Goal: Transaction & Acquisition: Purchase product/service

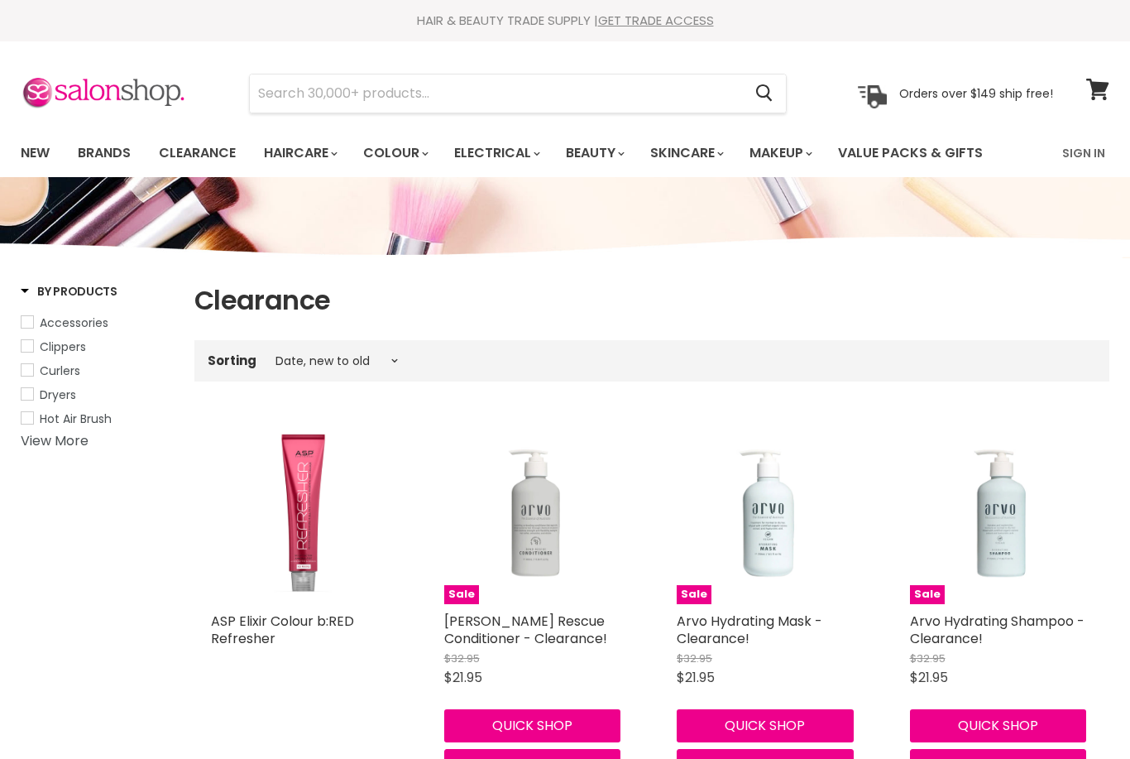
select select "created-descending"
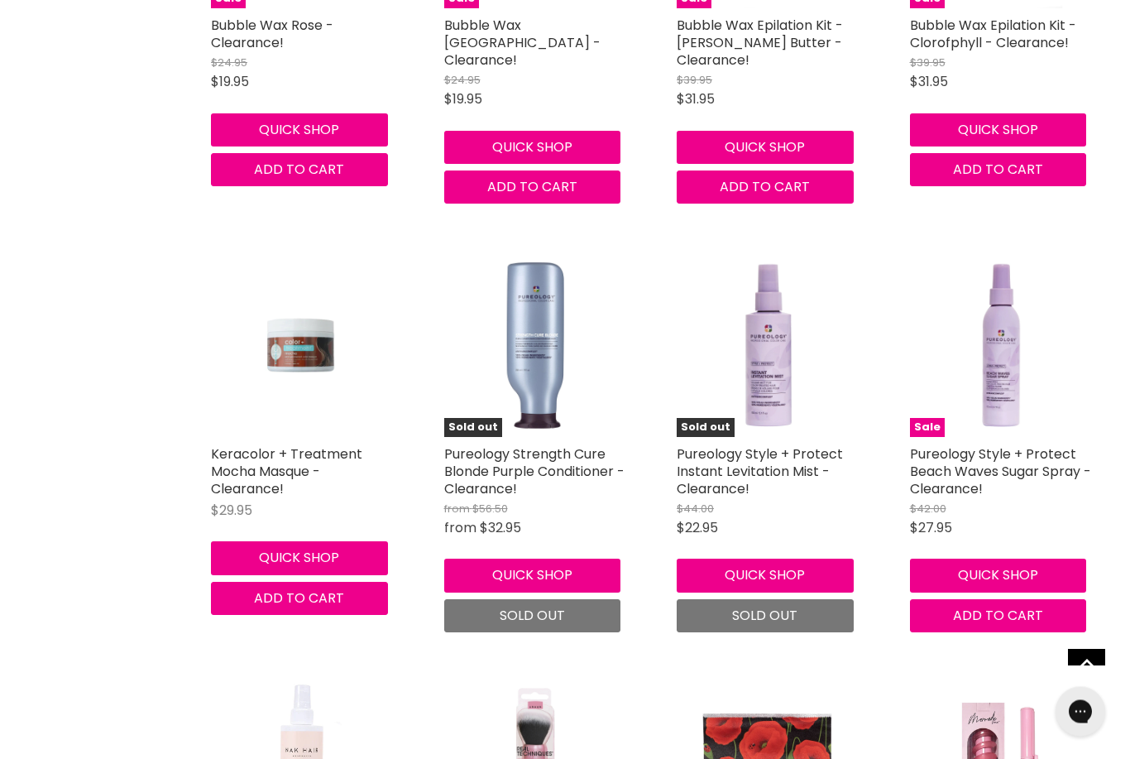
scroll to position [3946, 0]
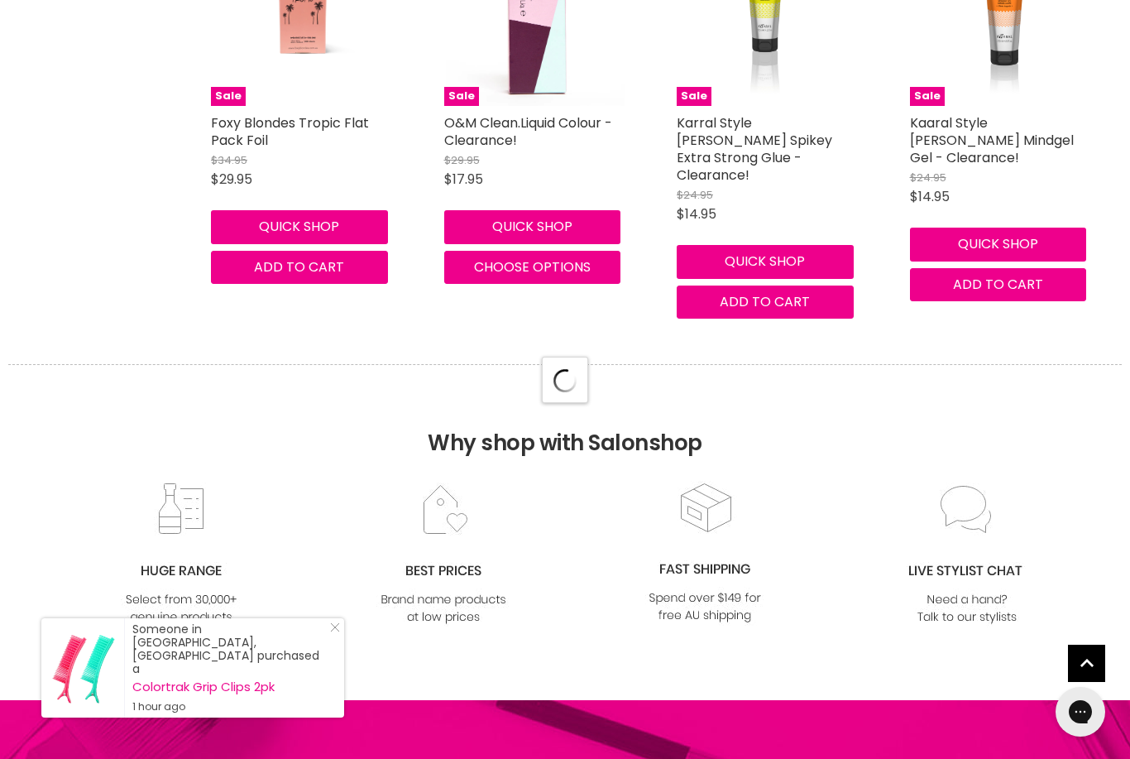
select select "created-descending"
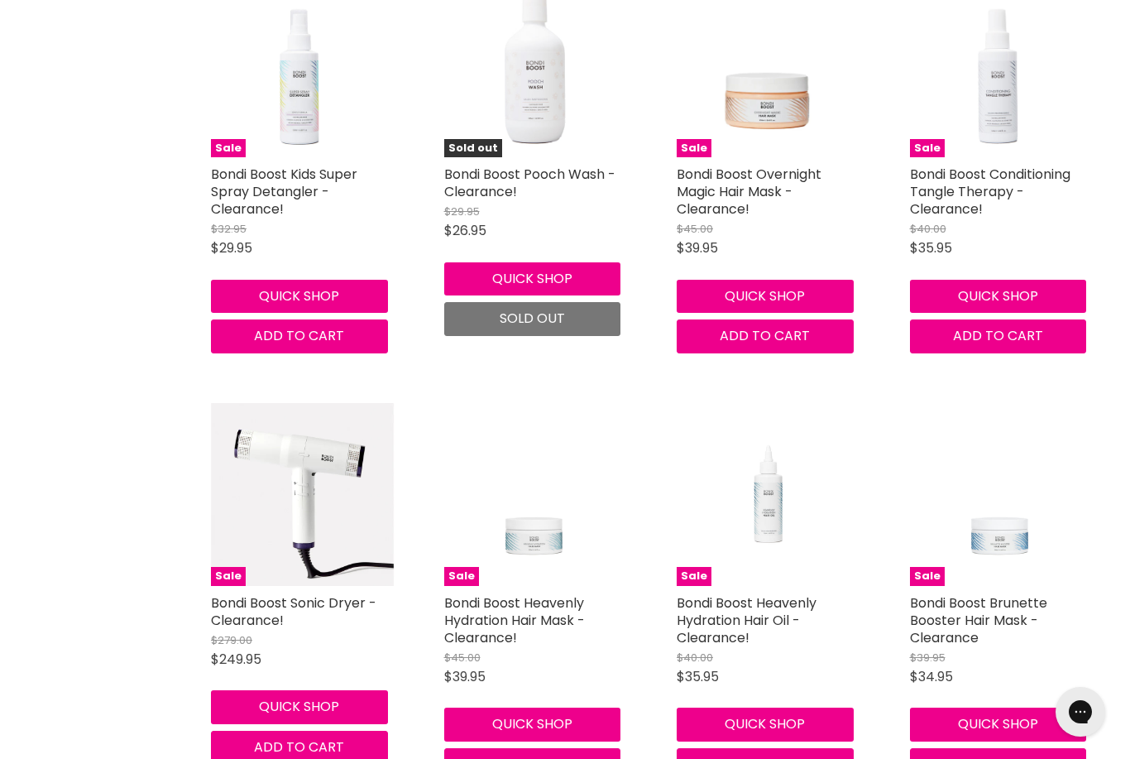
scroll to position [8963, 0]
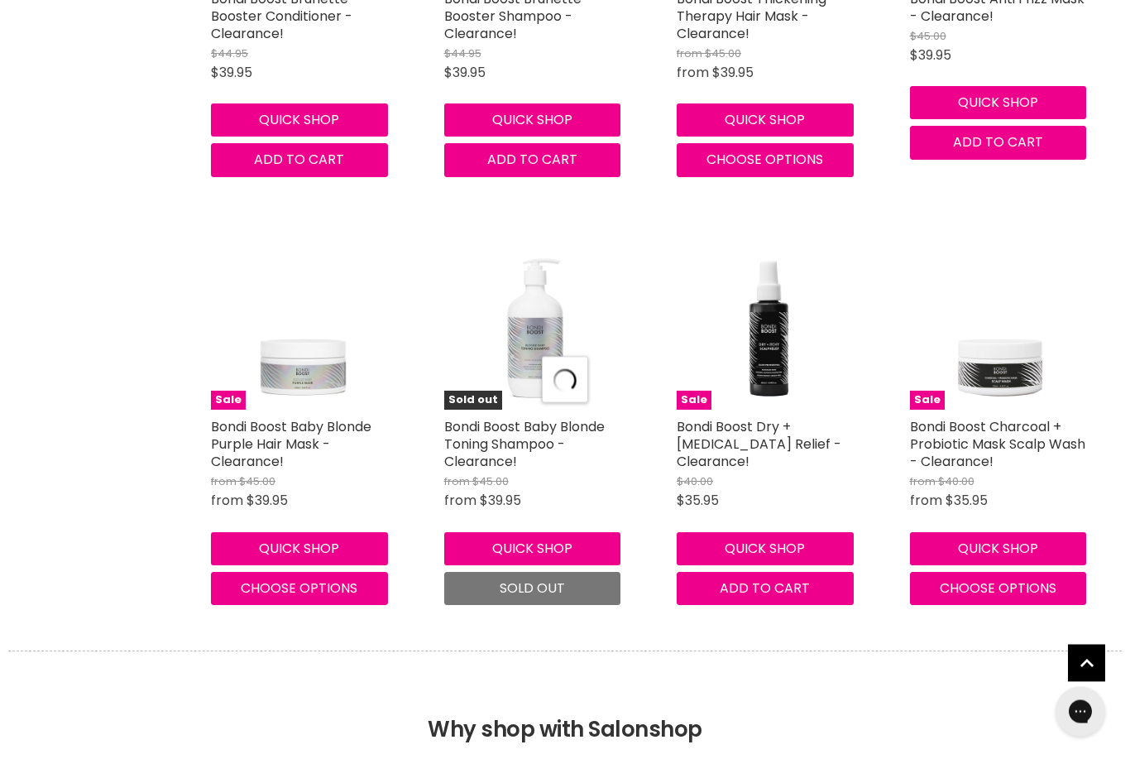
select select "created-descending"
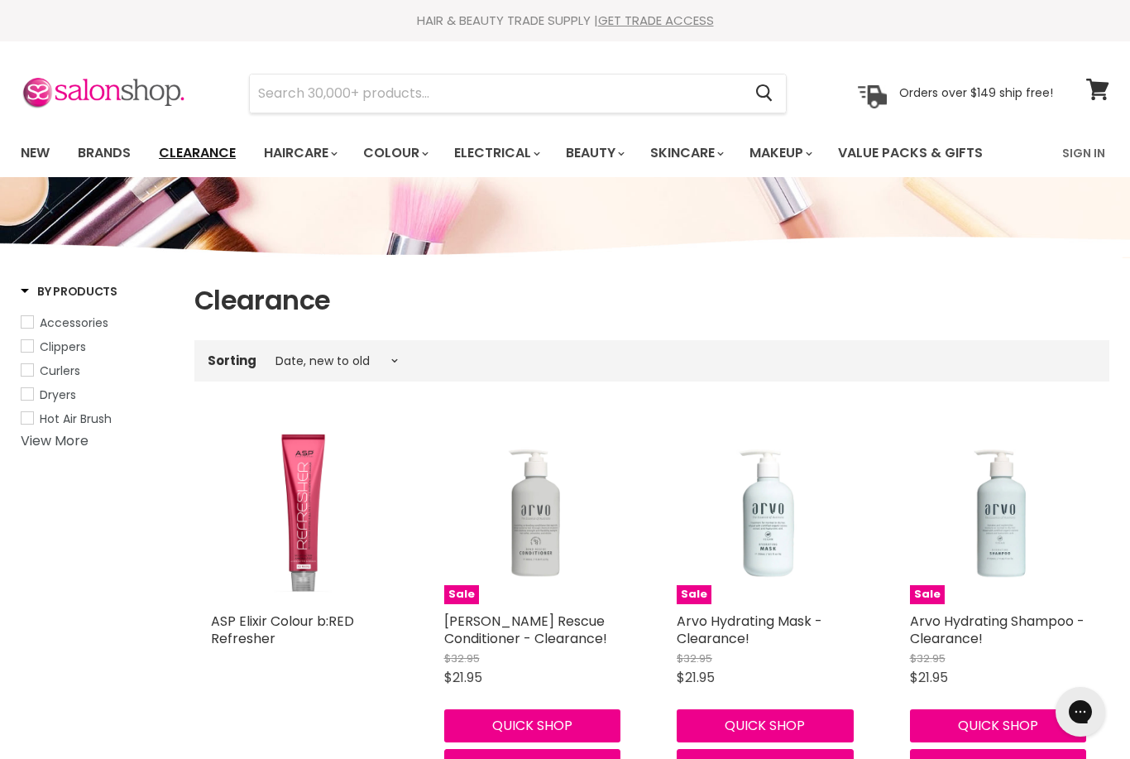
click at [199, 143] on link "Clearance" at bounding box center [197, 153] width 102 height 35
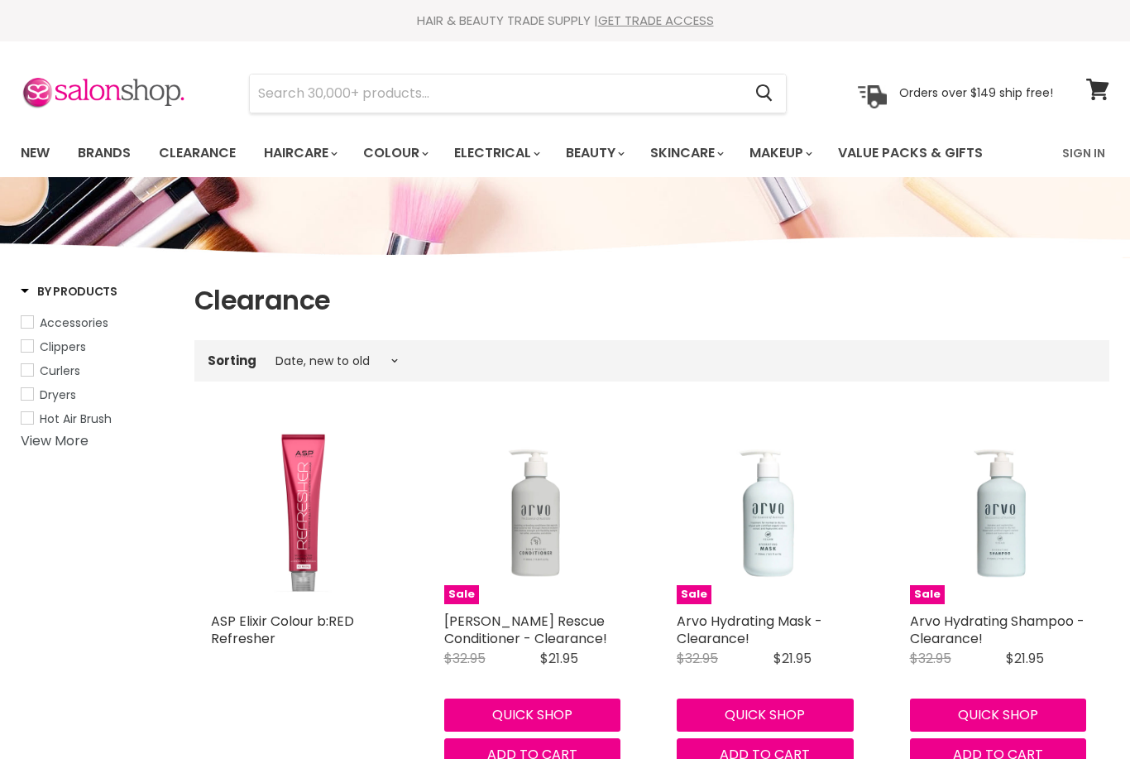
select select "created-descending"
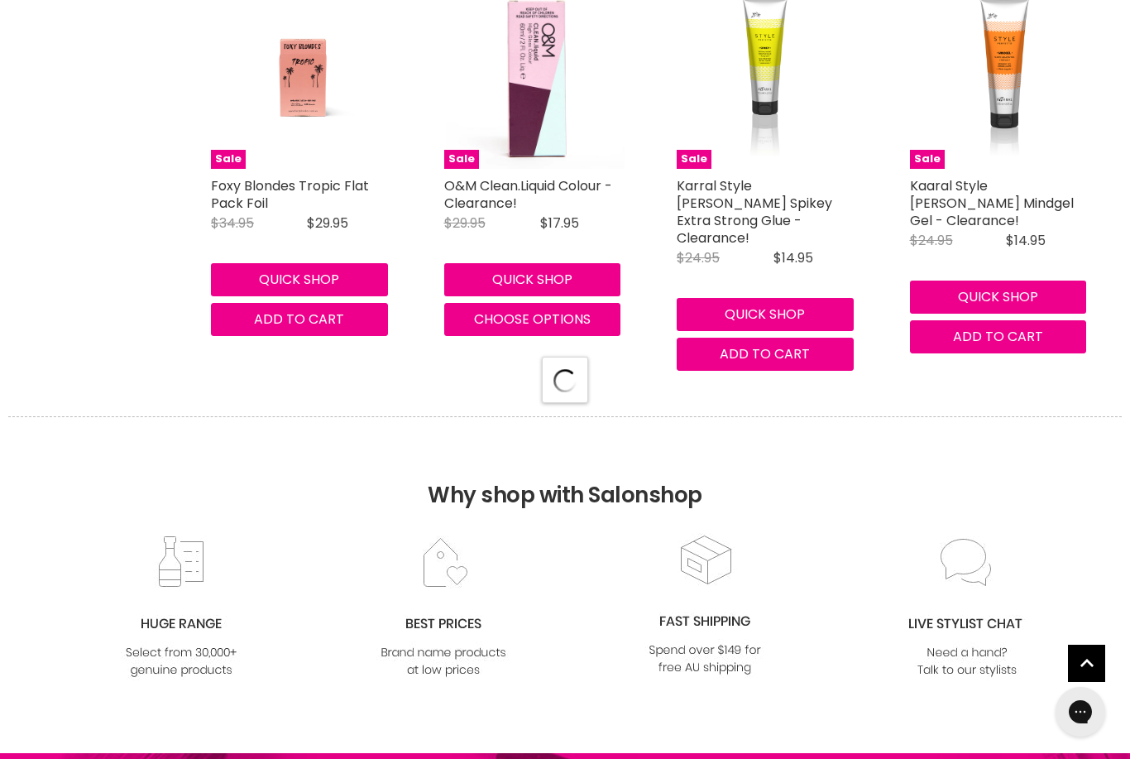
select select "created-descending"
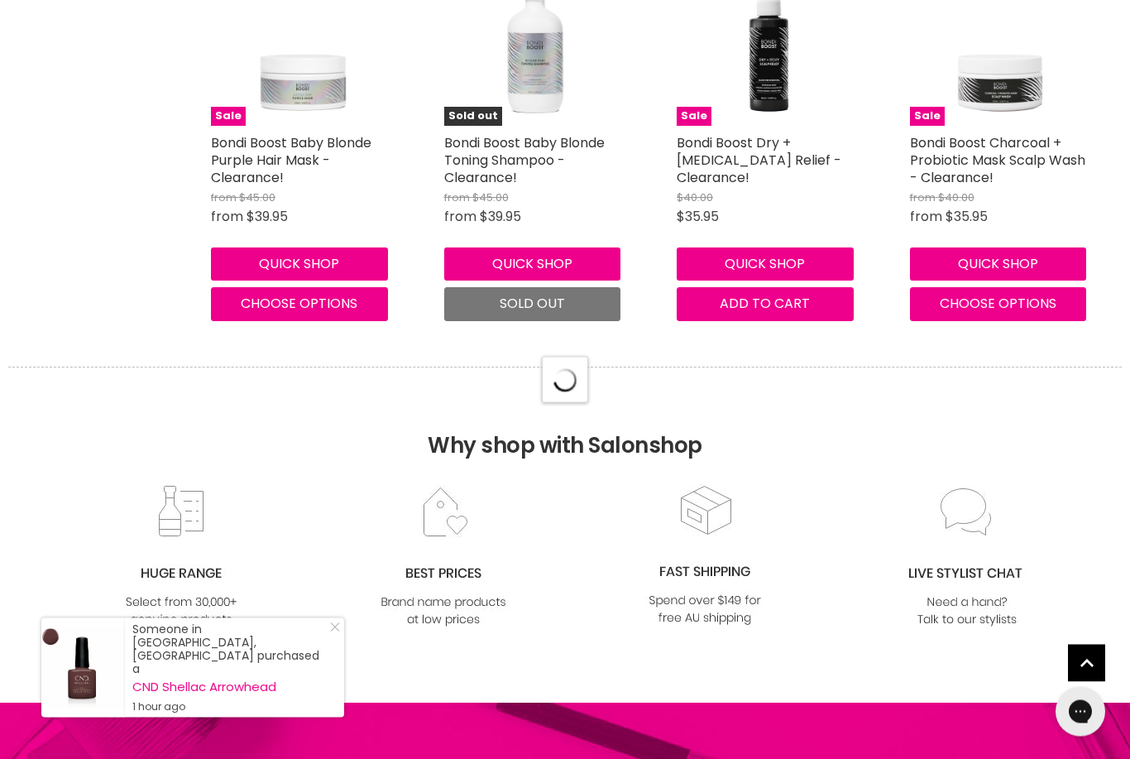
select select "created-descending"
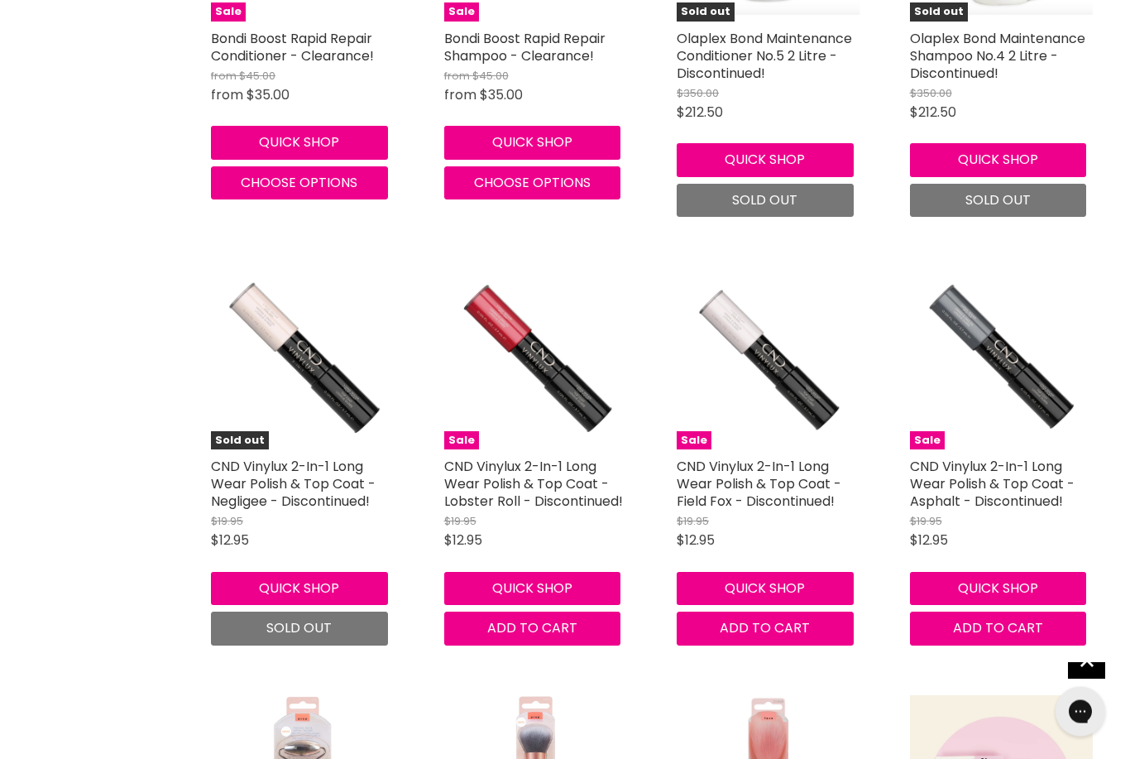
scroll to position [11130, 0]
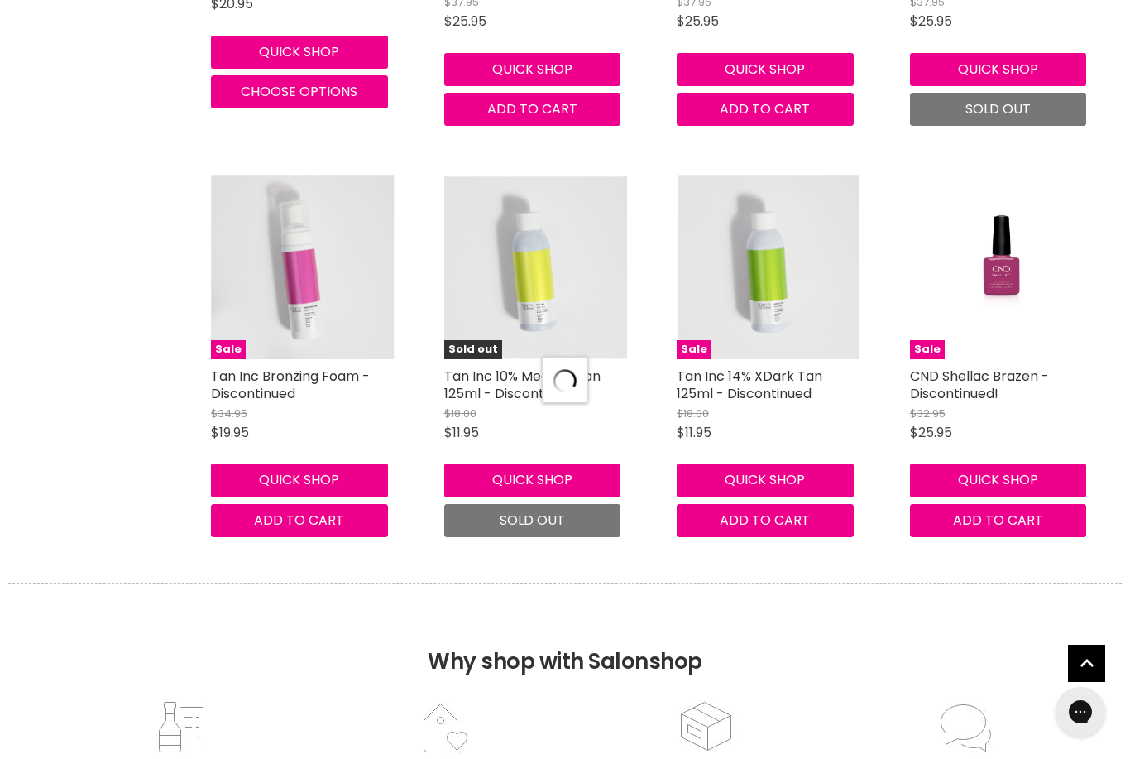
select select "created-descending"
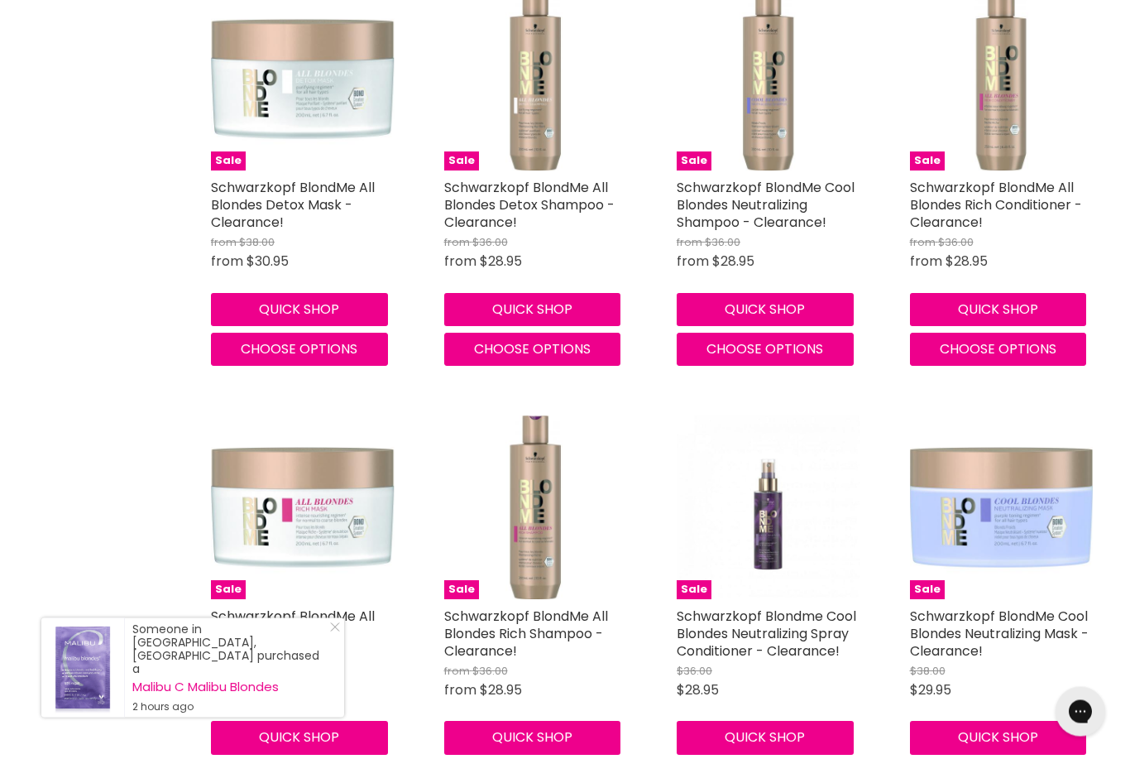
scroll to position [18319, 0]
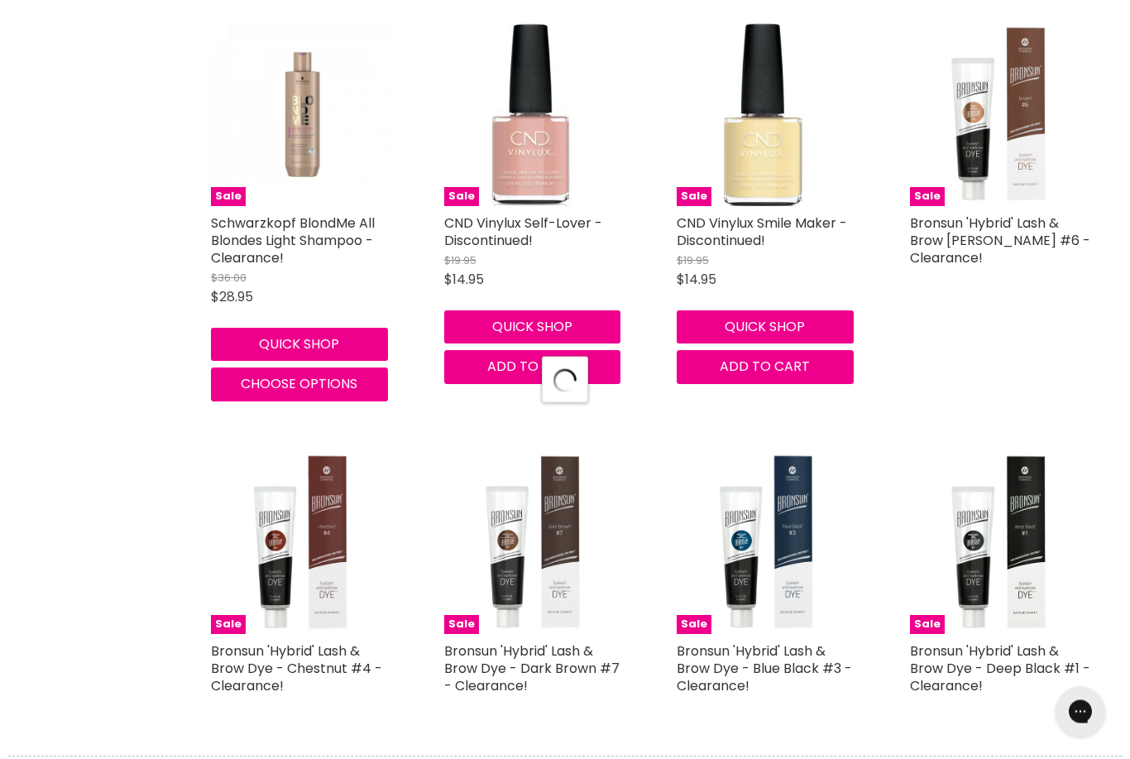
select select "created-descending"
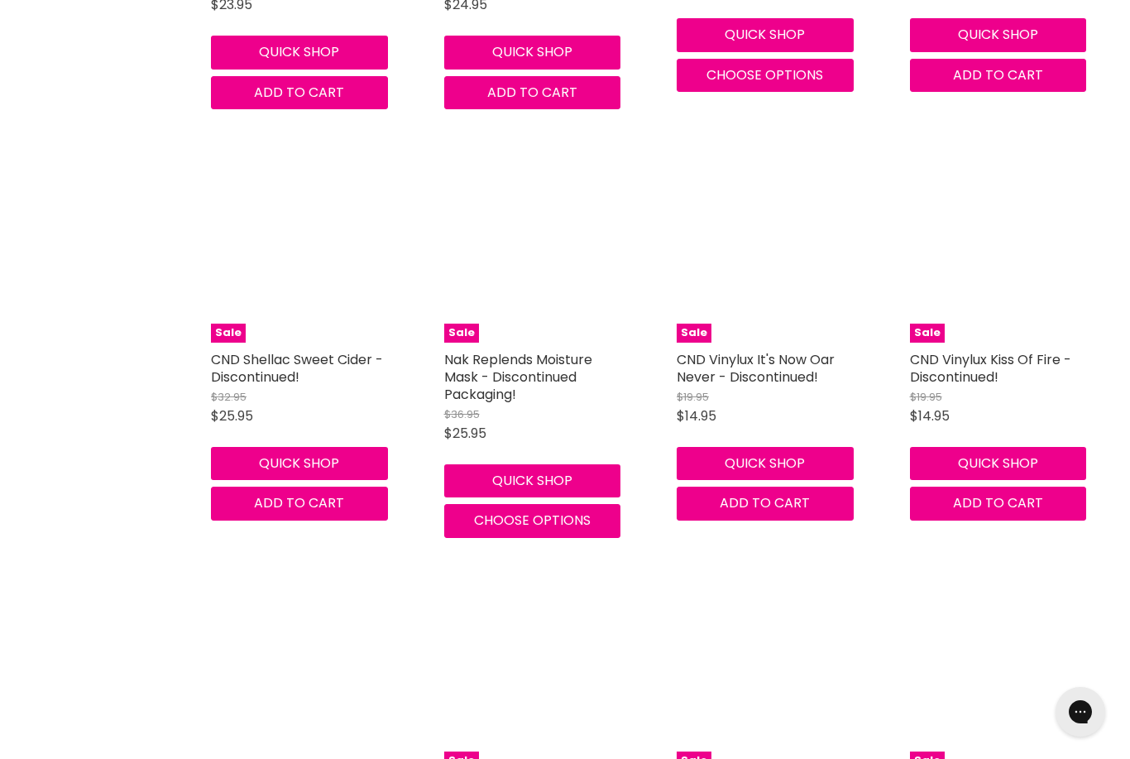
scroll to position [24402, 0]
